Goal: Task Accomplishment & Management: Complete application form

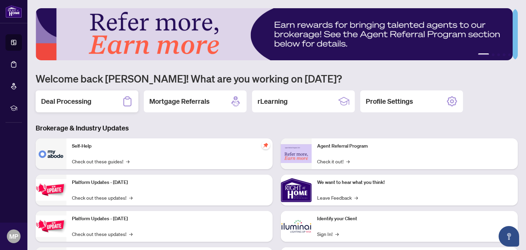
click at [75, 99] on h2 "Deal Processing" at bounding box center [66, 102] width 50 height 10
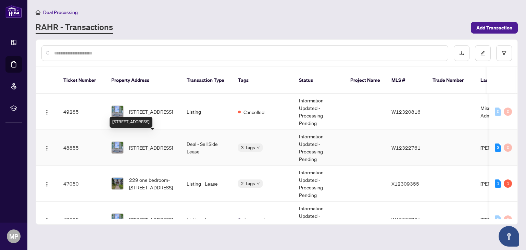
click at [157, 144] on span "1511-205 Sherway Gardens Rd, Toronto, Ontario M9C 0A5, Canada" at bounding box center [151, 148] width 44 height 8
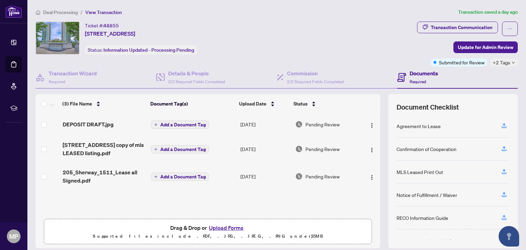
scroll to position [47, 0]
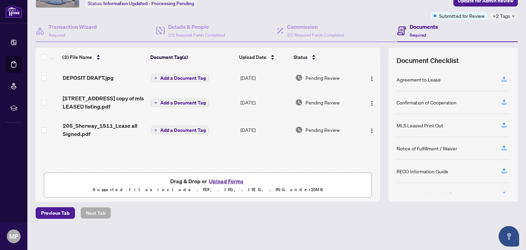
click at [224, 179] on button "Upload Forms" at bounding box center [226, 181] width 39 height 9
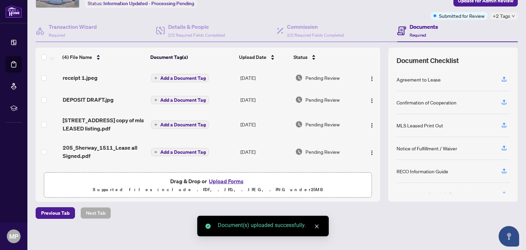
click at [221, 181] on button "Upload Forms" at bounding box center [226, 181] width 39 height 9
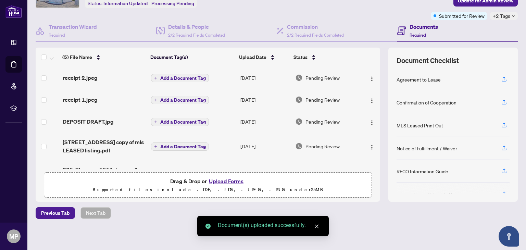
click at [221, 181] on button "Upload Forms" at bounding box center [226, 181] width 39 height 9
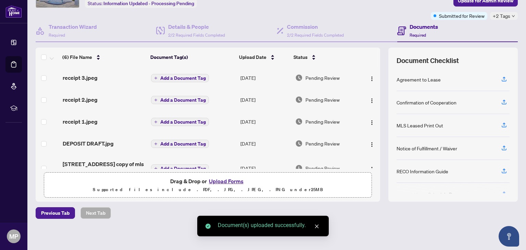
click at [225, 181] on button "Upload Forms" at bounding box center [226, 181] width 39 height 9
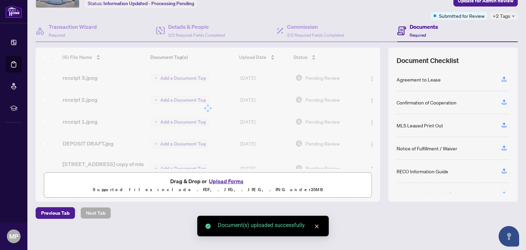
scroll to position [0, 0]
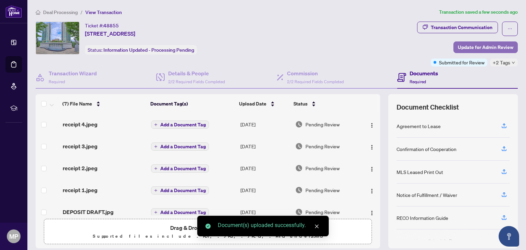
click at [471, 47] on span "Update for Admin Review" at bounding box center [486, 47] width 56 height 11
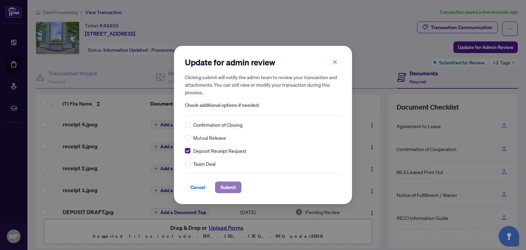
click at [230, 187] on span "Submit" at bounding box center [228, 187] width 15 height 11
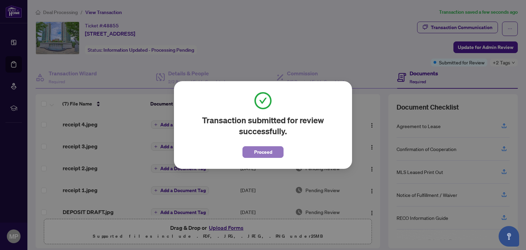
click at [268, 152] on span "Proceed" at bounding box center [263, 152] width 18 height 11
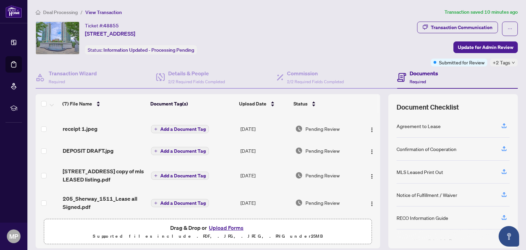
scroll to position [64, 0]
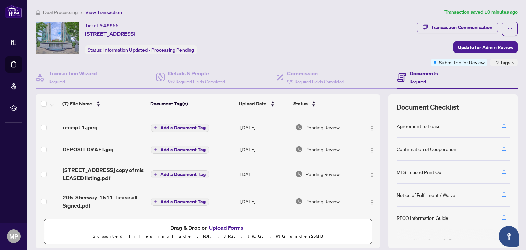
click at [230, 228] on button "Upload Forms" at bounding box center [226, 227] width 39 height 9
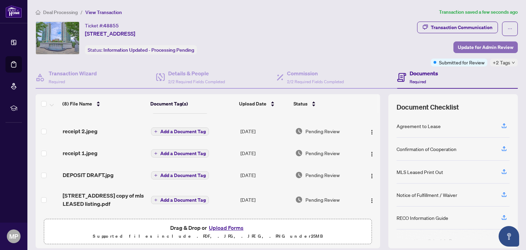
click at [480, 44] on span "Update for Admin Review" at bounding box center [486, 47] width 56 height 11
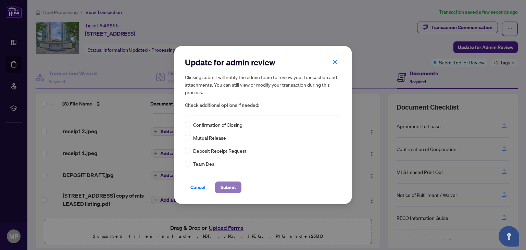
click at [230, 188] on span "Submit" at bounding box center [228, 187] width 15 height 11
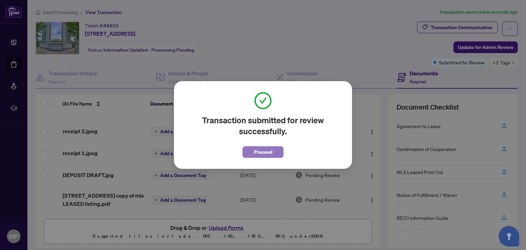
click at [257, 153] on span "Proceed" at bounding box center [263, 152] width 18 height 11
